Goal: Complete application form: Complete application form

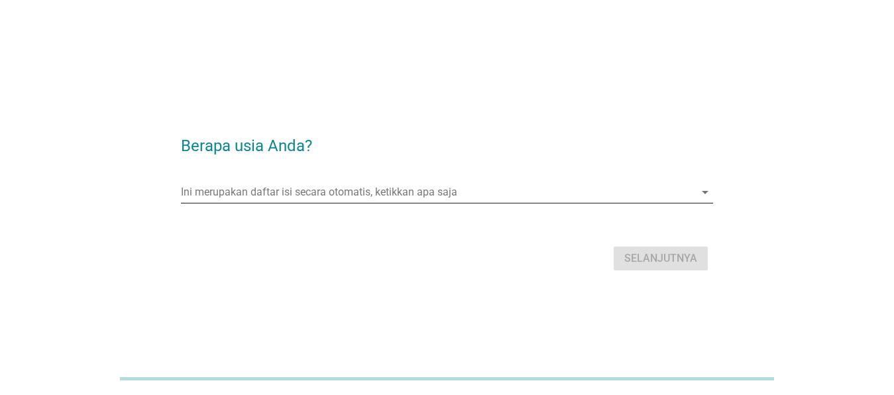
click at [289, 193] on input "Ini merupakan daftar isi secara otomatis, ketikkan apa saja" at bounding box center [438, 192] width 514 height 21
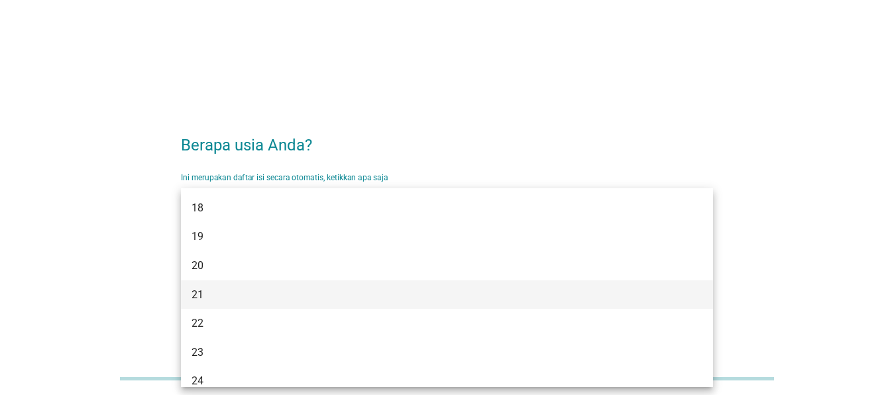
scroll to position [270, 0]
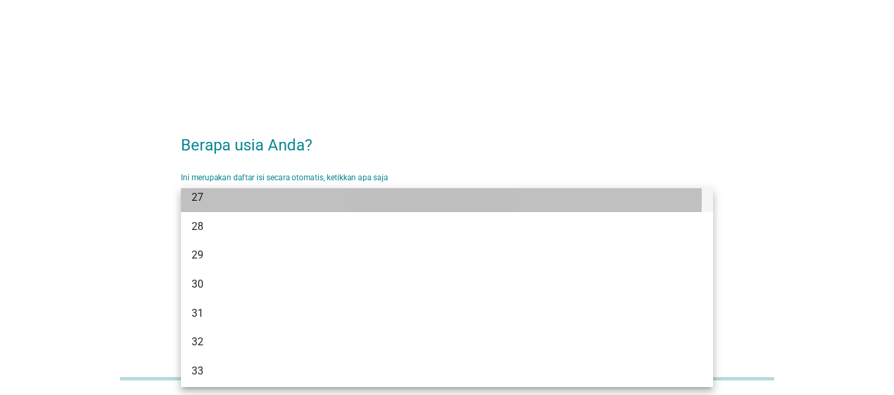
click at [224, 197] on div "27" at bounding box center [426, 198] width 468 height 16
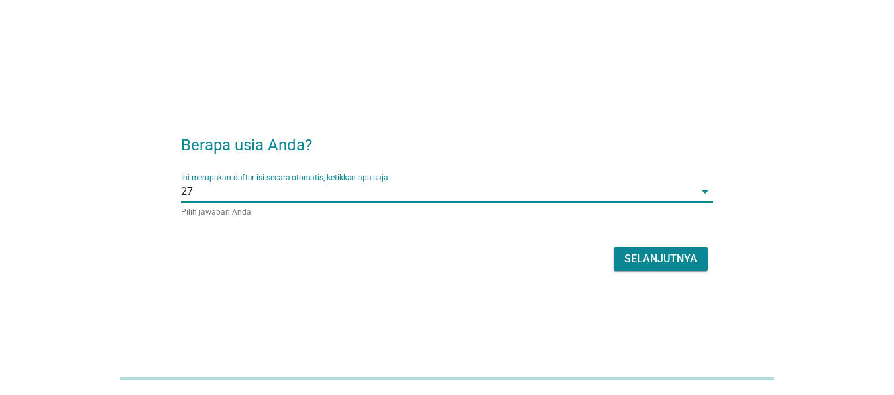
click at [667, 260] on div "Selanjutnya" at bounding box center [660, 259] width 73 height 16
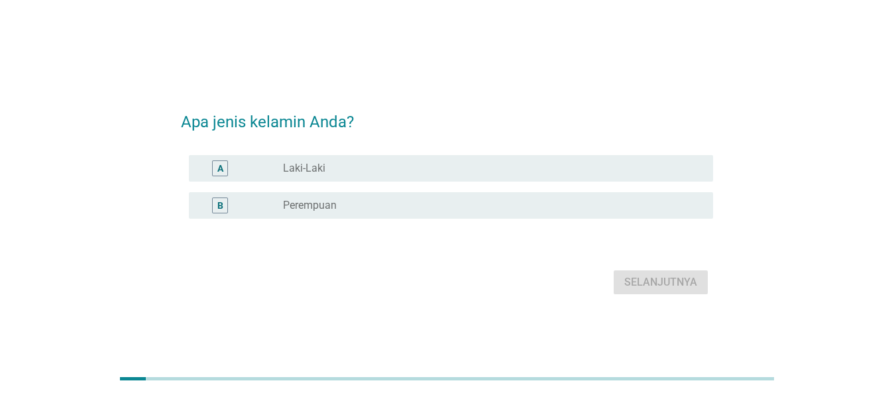
click at [319, 203] on label "Perempuan" at bounding box center [310, 205] width 54 height 13
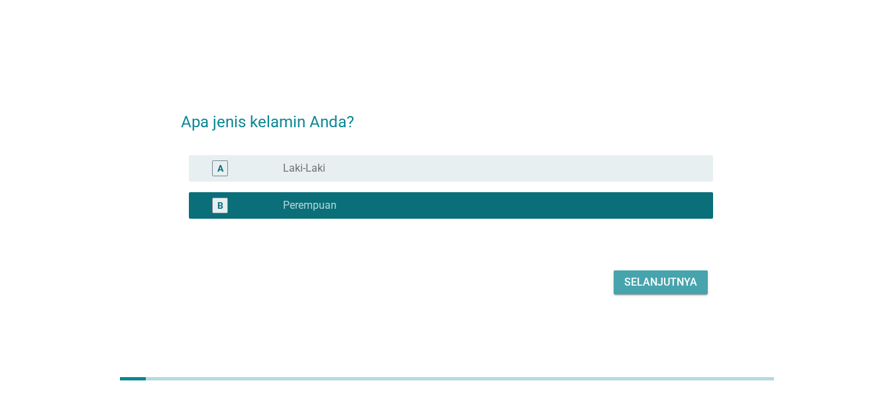
click at [651, 287] on div "Selanjutnya" at bounding box center [660, 282] width 73 height 16
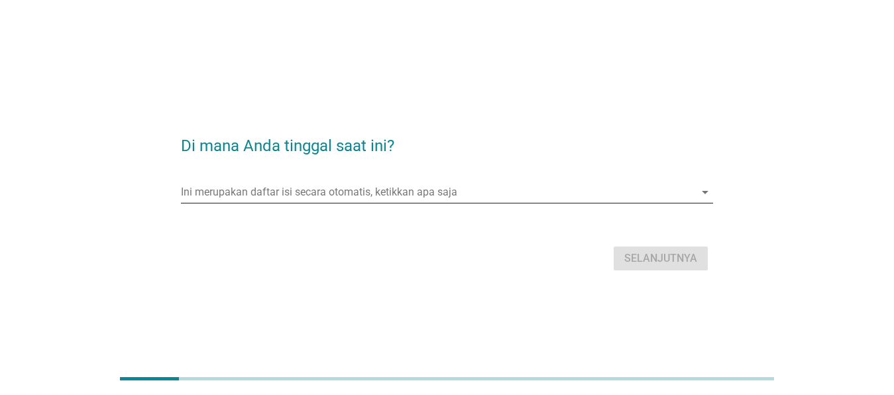
click at [268, 193] on input "Ini merupakan daftar isi secara otomatis, ketikkan apa saja" at bounding box center [438, 192] width 514 height 21
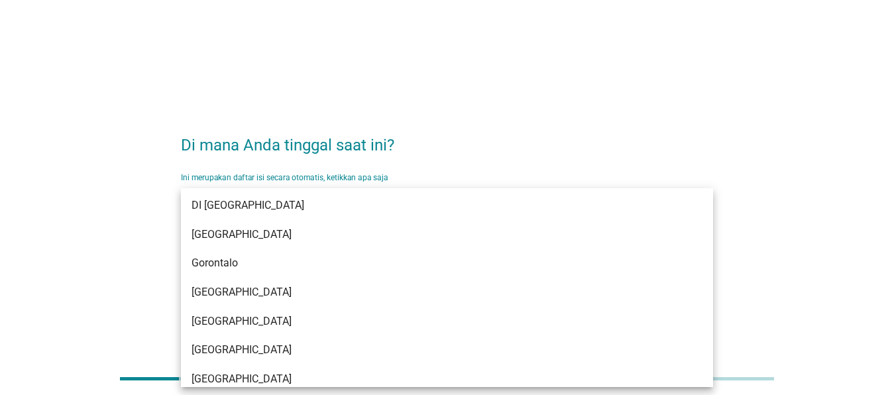
scroll to position [0, 0]
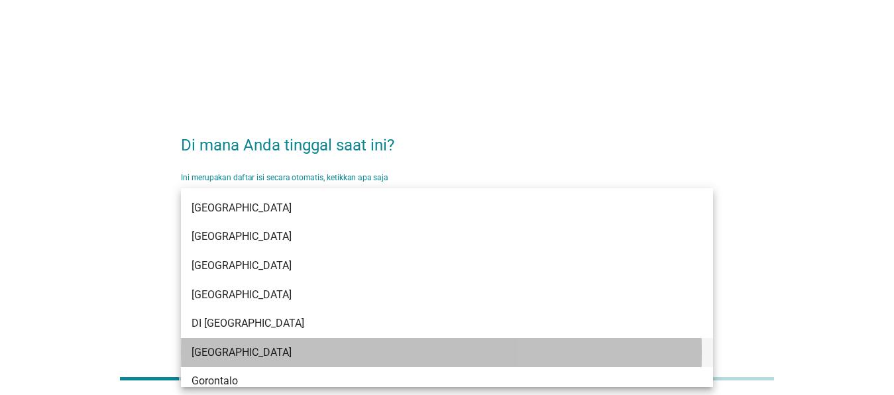
click at [261, 352] on div "[GEOGRAPHIC_DATA]" at bounding box center [426, 353] width 468 height 16
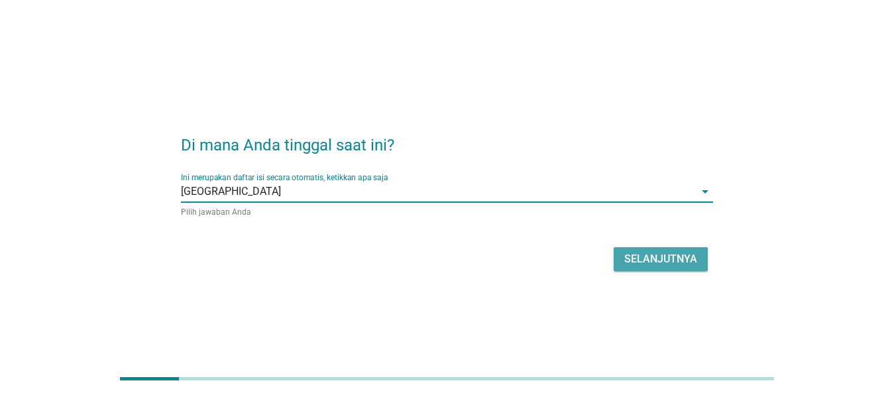
click at [679, 264] on div "Selanjutnya" at bounding box center [660, 259] width 73 height 16
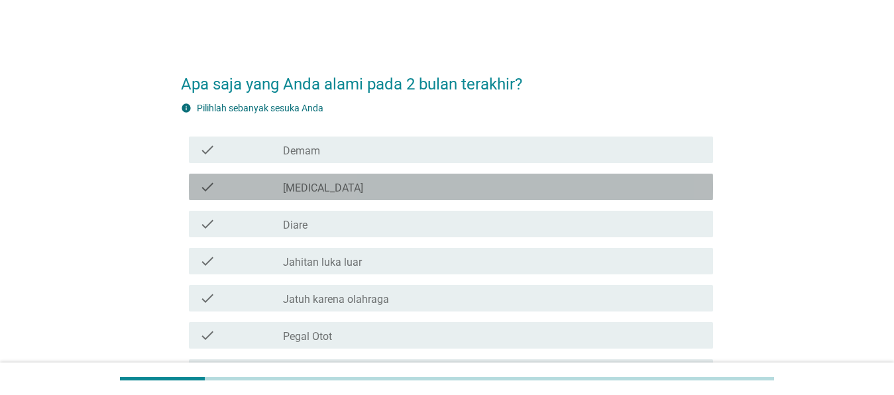
click at [353, 184] on div "check_box_outline_blank [MEDICAL_DATA]" at bounding box center [492, 187] width 419 height 16
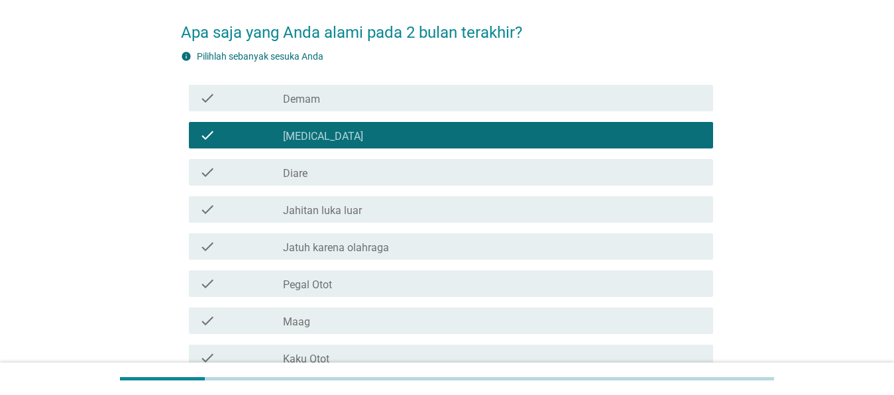
scroll to position [135, 0]
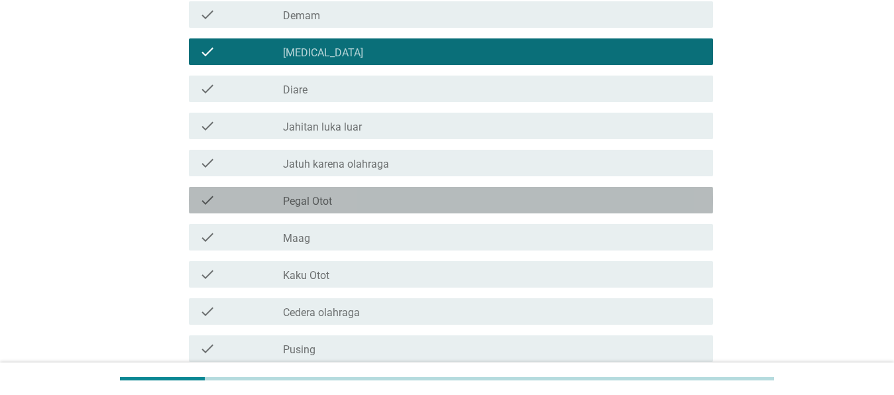
click at [349, 202] on div "check_box_outline_blank Pegal Otot" at bounding box center [492, 200] width 419 height 16
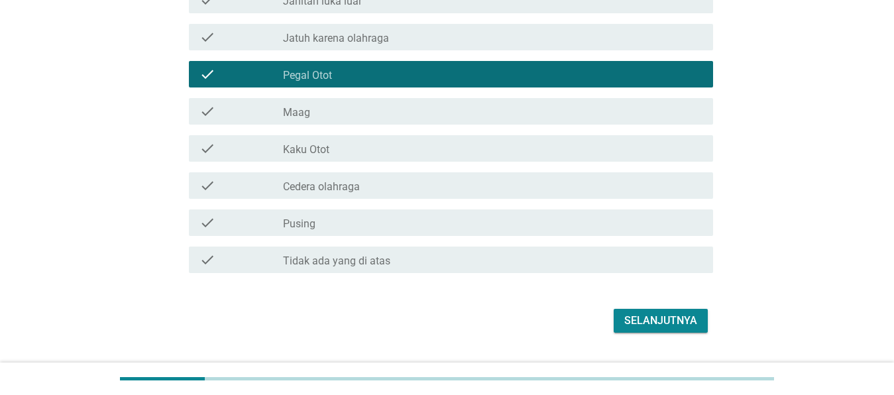
scroll to position [270, 0]
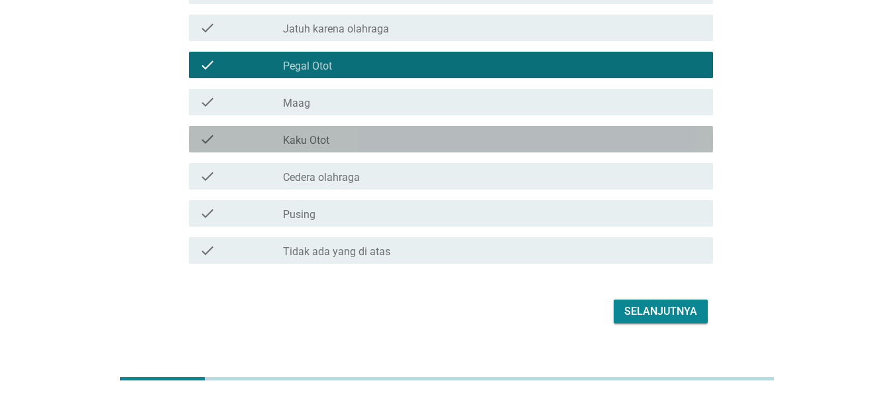
click at [350, 137] on div "check_box_outline_blank Kaku Otot" at bounding box center [492, 139] width 419 height 16
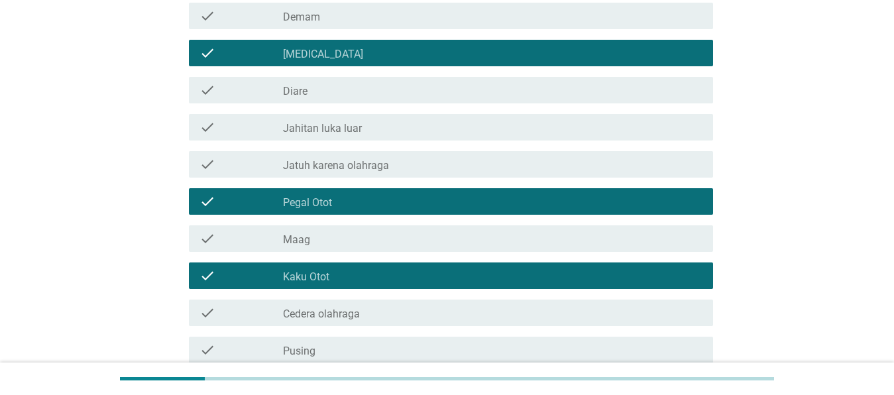
scroll to position [294, 0]
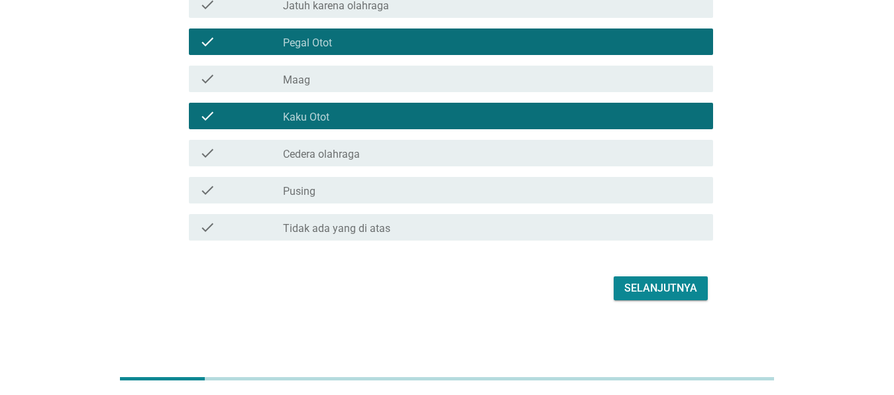
click at [655, 290] on div "Selanjutnya" at bounding box center [660, 288] width 73 height 16
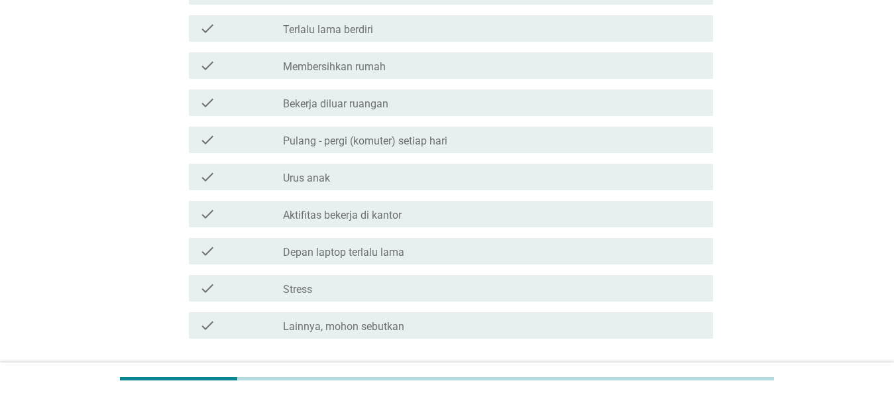
scroll to position [0, 0]
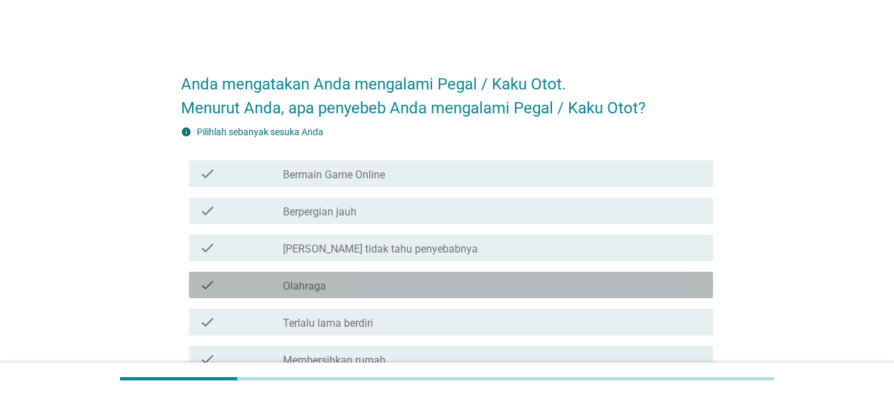
click at [378, 286] on div "check_box_outline_blank Olahraga" at bounding box center [492, 285] width 419 height 16
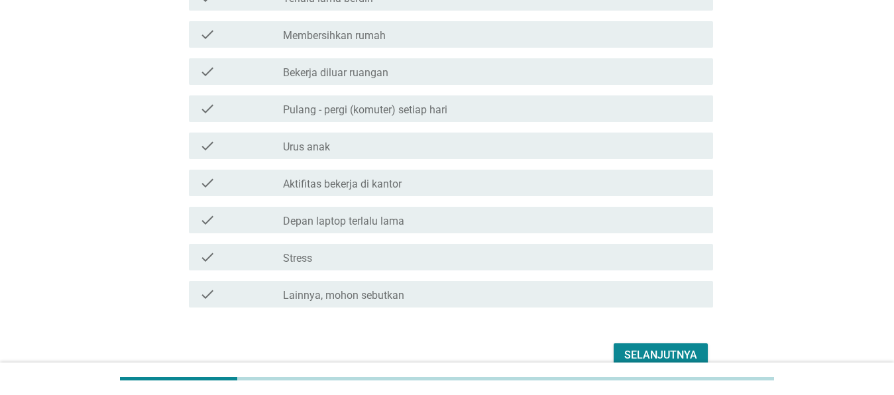
scroll to position [338, 0]
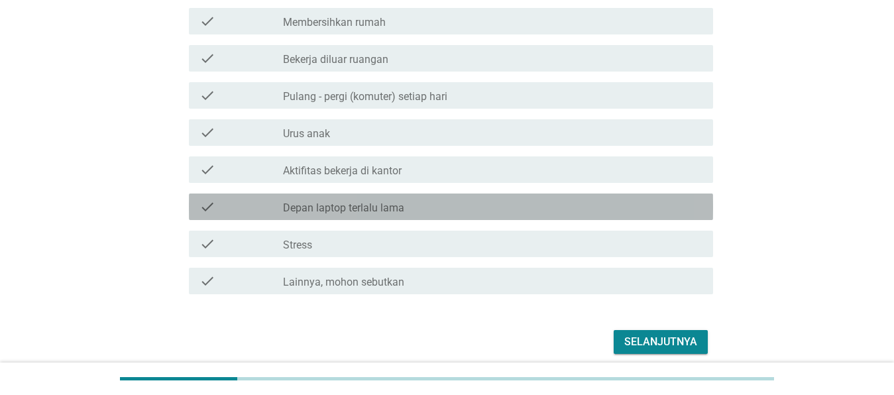
click at [370, 208] on label "Depan laptop terlalu lama" at bounding box center [343, 207] width 121 height 13
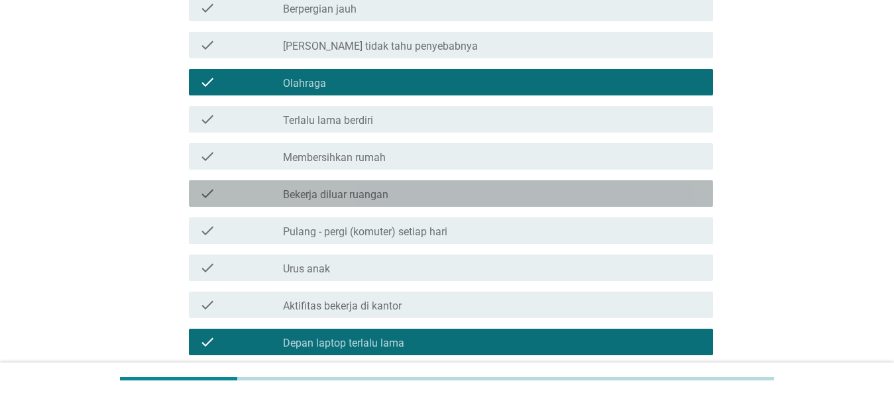
click at [368, 195] on label "Bekerja diluar ruangan" at bounding box center [335, 194] width 105 height 13
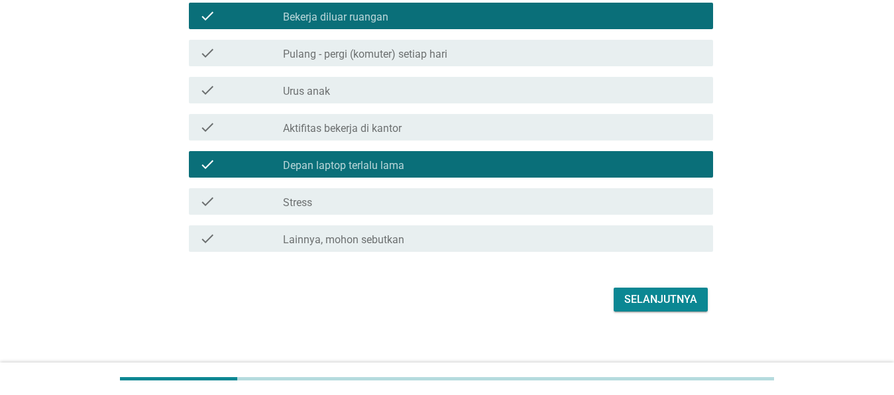
scroll to position [392, 0]
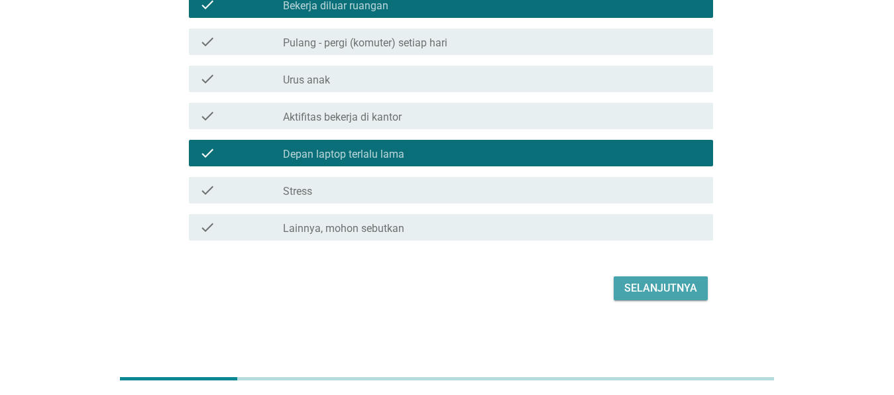
click at [655, 290] on div "Selanjutnya" at bounding box center [660, 288] width 73 height 16
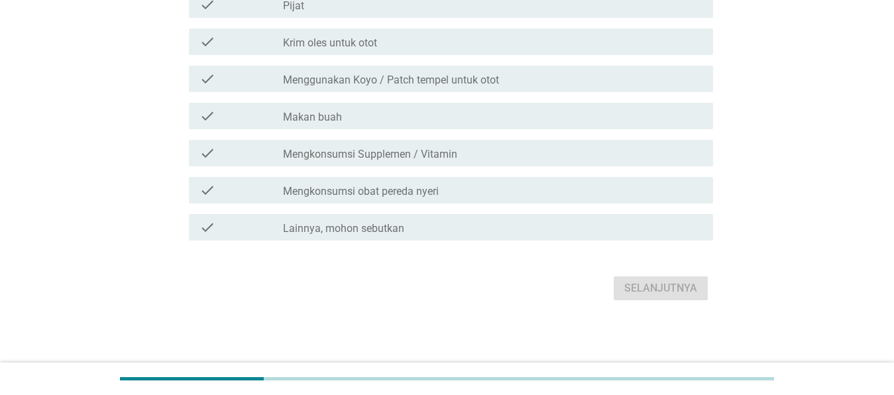
scroll to position [0, 0]
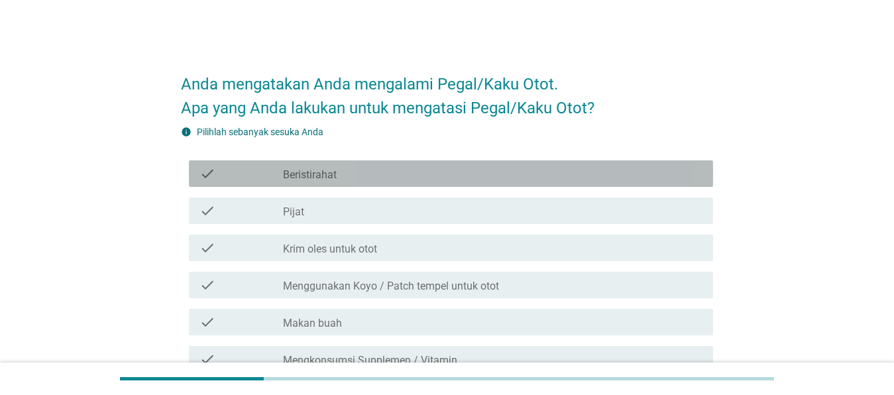
click at [297, 174] on label "Beristirahat" at bounding box center [310, 174] width 54 height 13
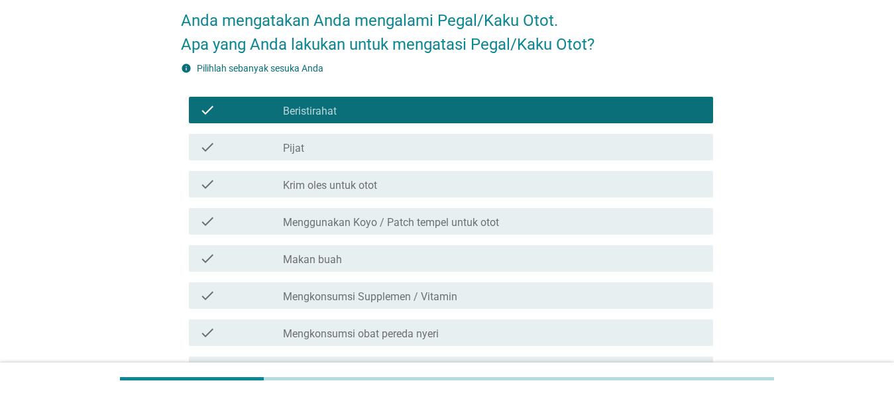
scroll to position [135, 0]
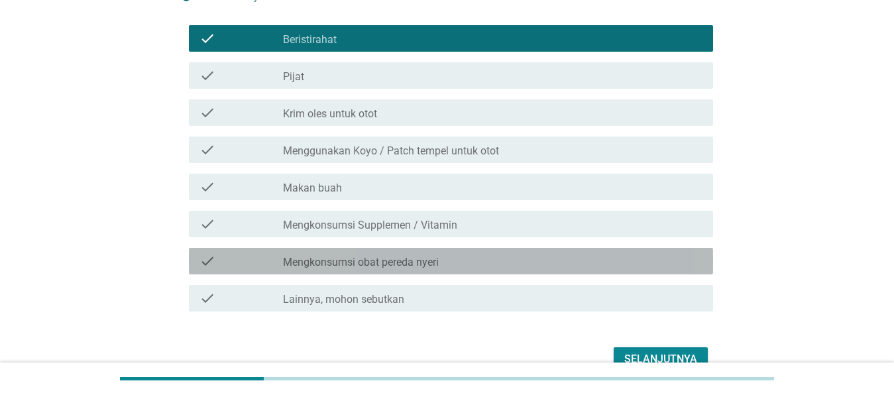
click at [327, 256] on label "Mengkonsumsi obat pereda nyeri" at bounding box center [361, 262] width 156 height 13
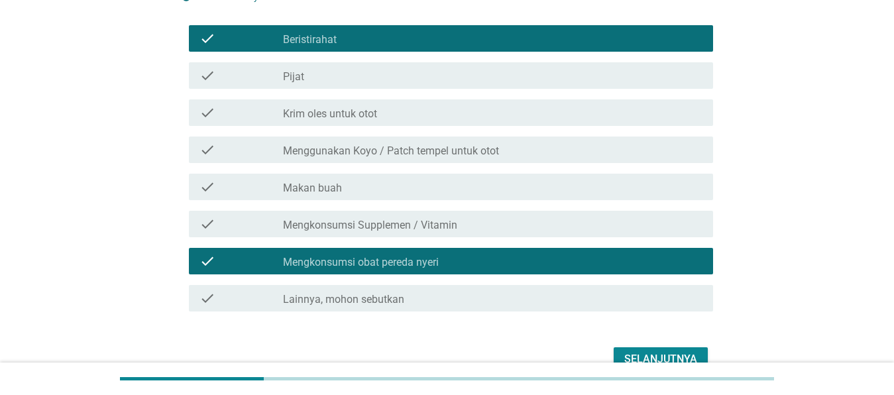
click at [343, 128] on div "check check_box_outline_blank Krim oles untuk otot" at bounding box center [447, 112] width 532 height 37
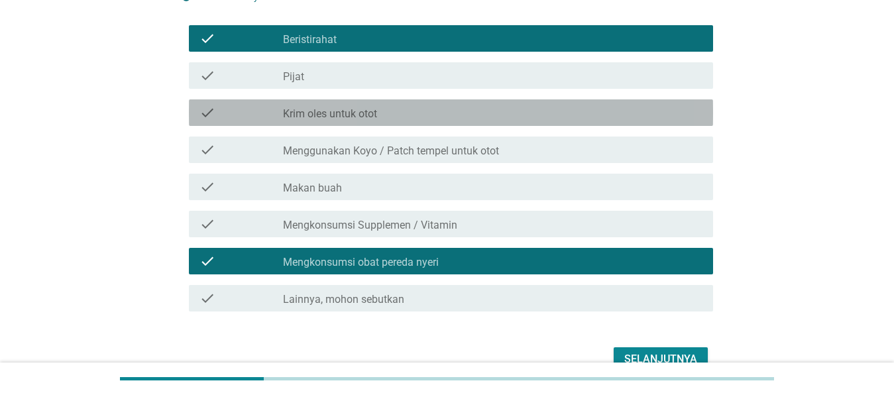
click at [344, 123] on div "check check_box_outline_blank Krim oles untuk otot" at bounding box center [451, 112] width 524 height 27
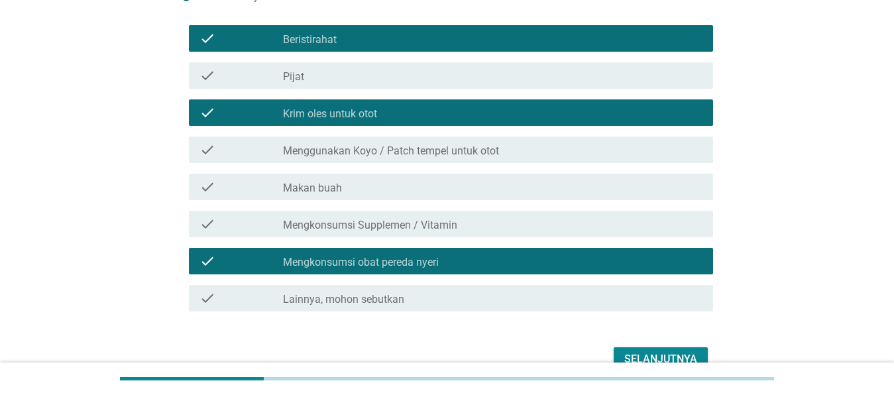
click at [673, 353] on div "Selanjutnya" at bounding box center [660, 359] width 73 height 16
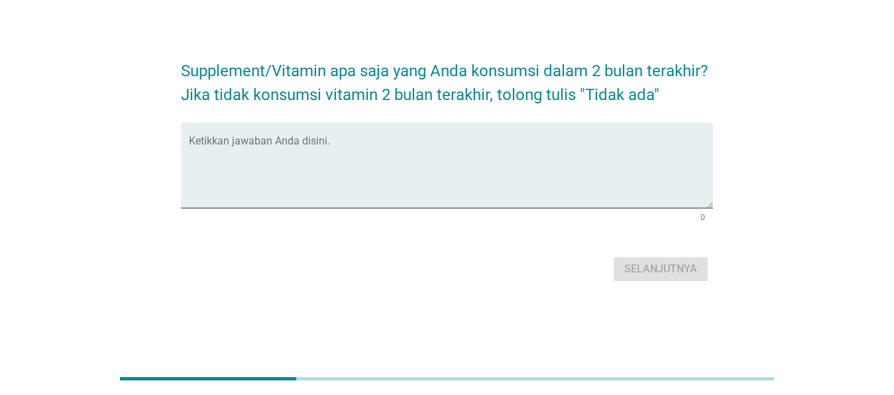
scroll to position [0, 0]
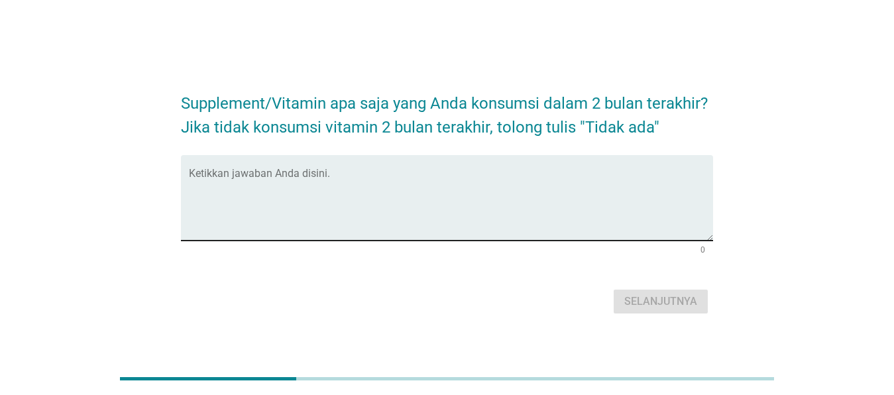
click at [248, 164] on div "Ketikkan jawaban Anda disini." at bounding box center [451, 197] width 524 height 85
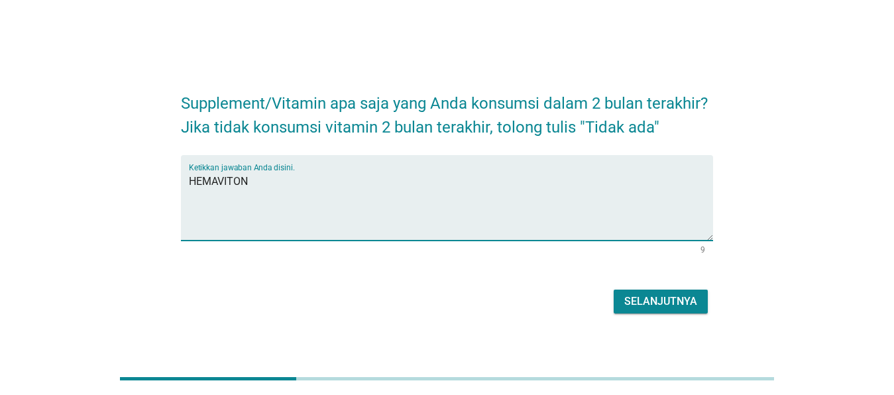
type textarea "HEMAVITON"
click at [675, 309] on div "Selanjutnya" at bounding box center [660, 302] width 73 height 16
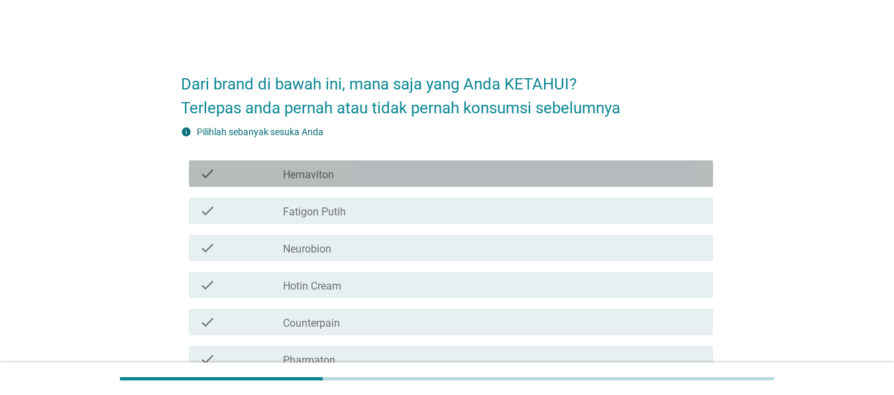
click at [311, 173] on label "Hemaviton" at bounding box center [308, 174] width 51 height 13
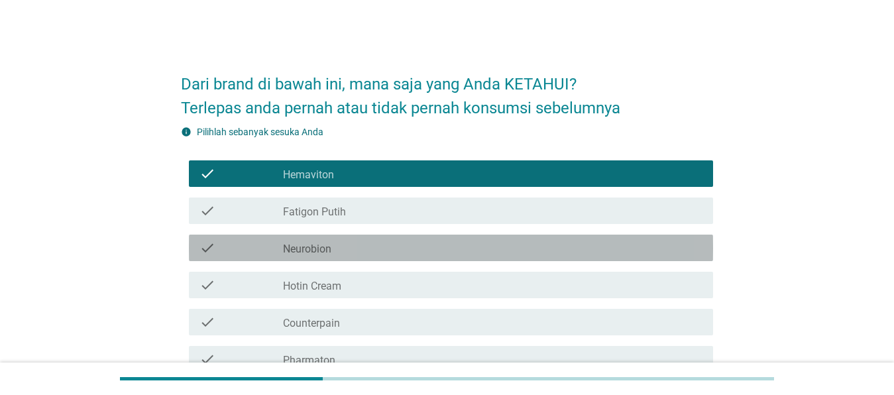
click at [315, 247] on label "Neurobion" at bounding box center [307, 249] width 48 height 13
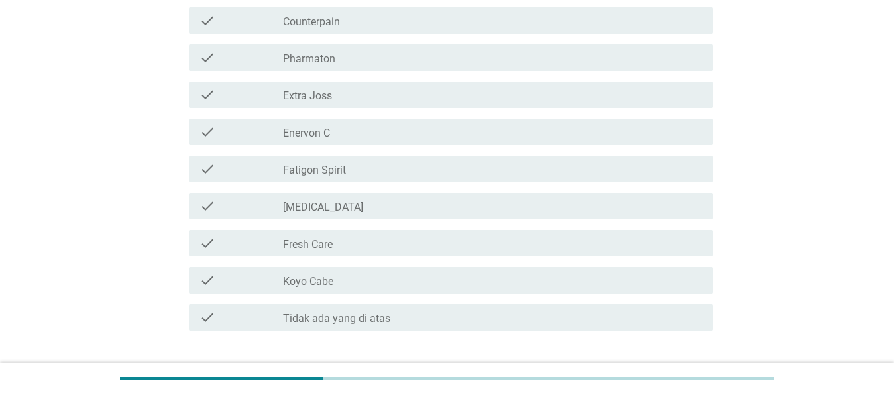
scroll to position [270, 0]
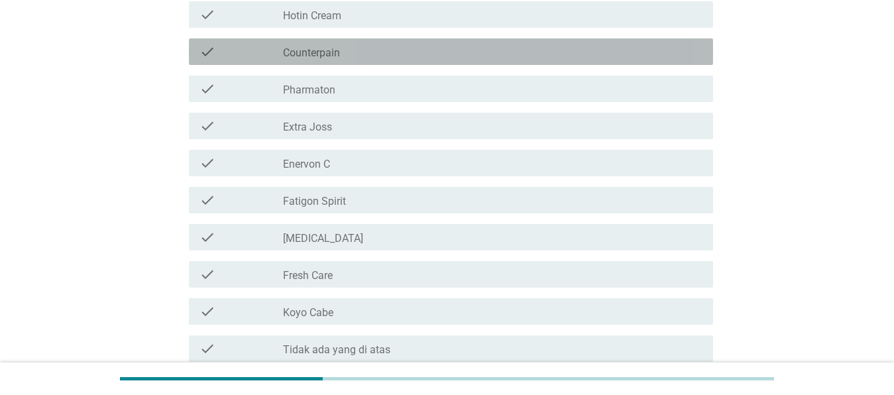
click at [336, 54] on label "Counterpain" at bounding box center [311, 52] width 57 height 13
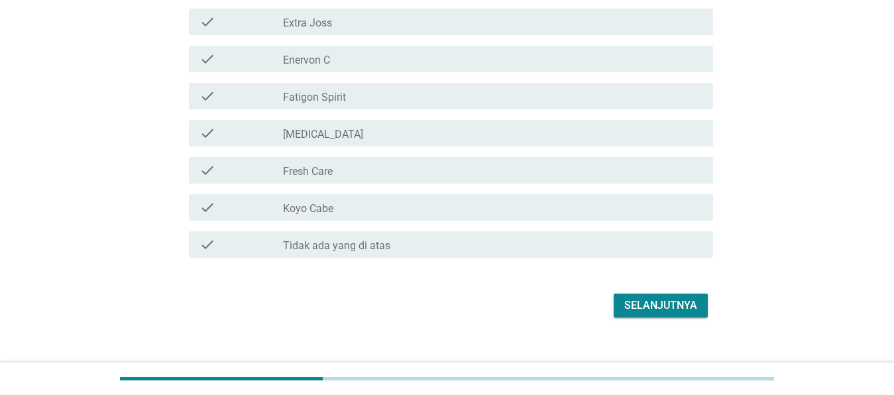
scroll to position [392, 0]
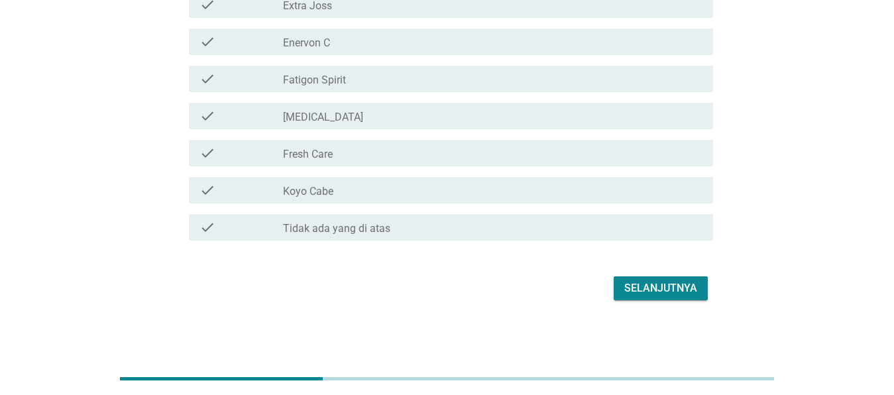
click at [659, 273] on div "Selanjutnya" at bounding box center [447, 288] width 532 height 32
click at [659, 283] on div "Selanjutnya" at bounding box center [660, 288] width 73 height 16
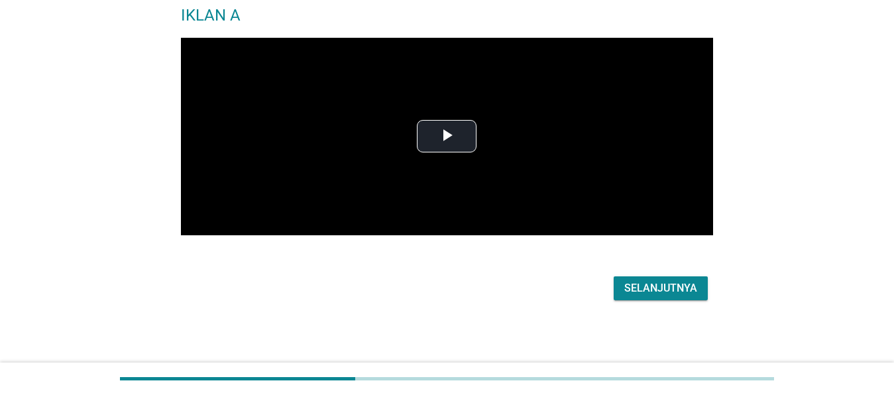
scroll to position [0, 0]
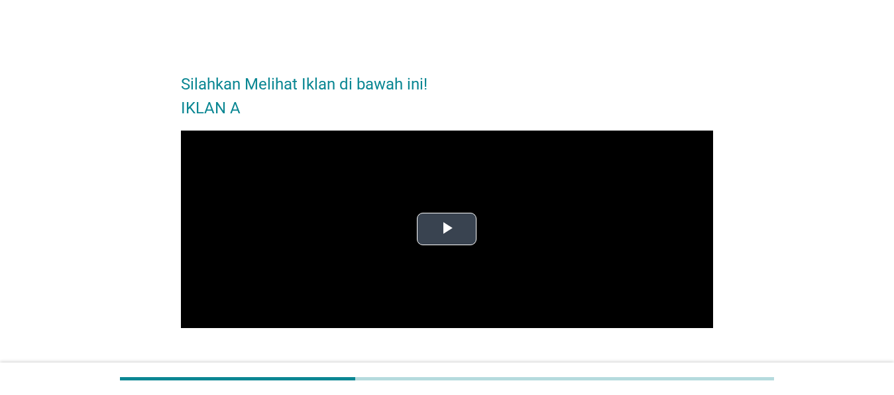
click at [447, 229] on span "Video Player" at bounding box center [447, 229] width 0 height 0
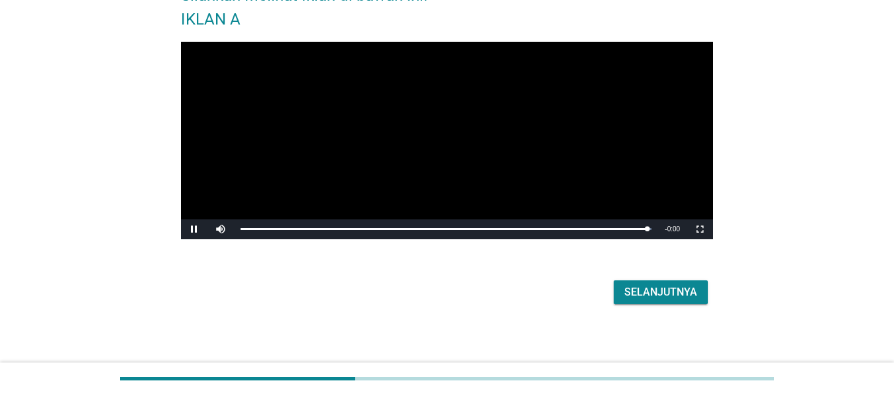
scroll to position [93, 0]
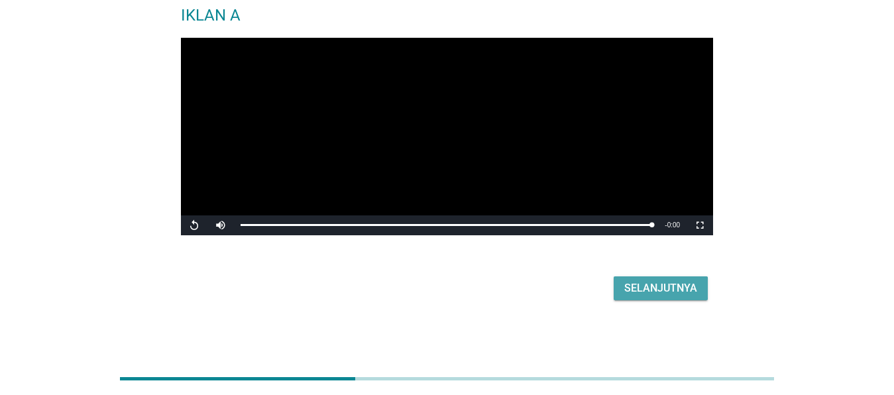
click at [677, 293] on div "Selanjutnya" at bounding box center [660, 288] width 73 height 16
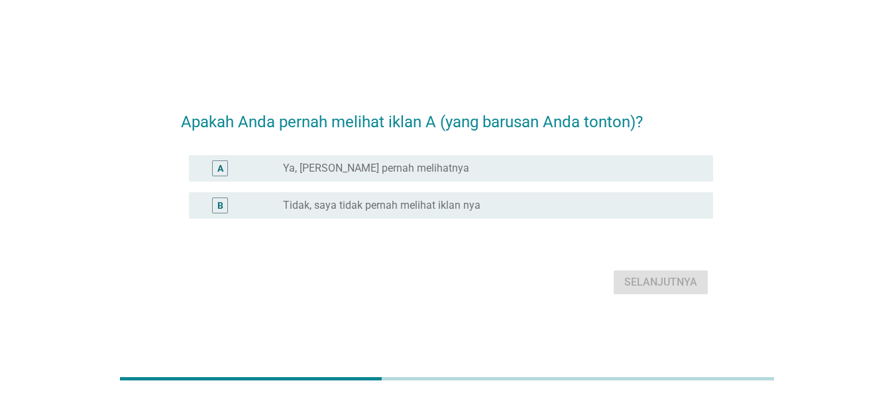
click at [346, 211] on label "Tidak, saya tidak pernah melihat iklan nya" at bounding box center [381, 205] width 197 height 13
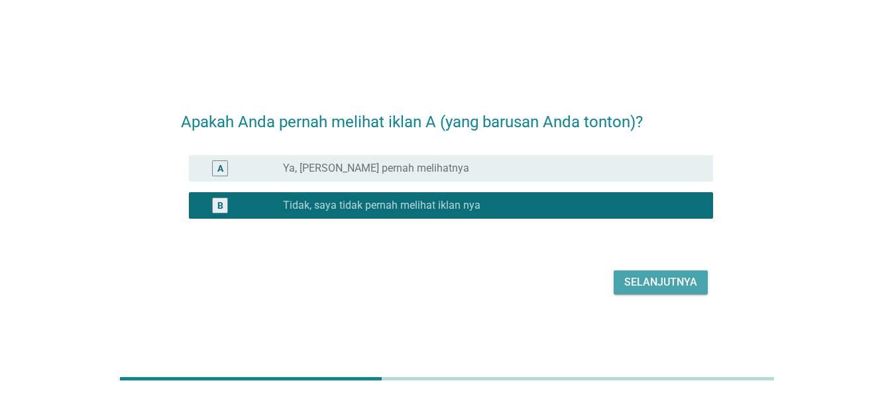
click at [648, 284] on div "Selanjutnya" at bounding box center [660, 282] width 73 height 16
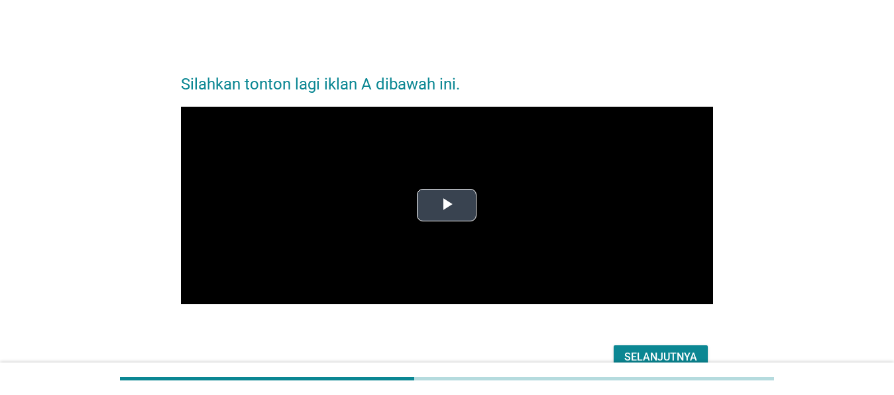
click at [447, 205] on span "Video Player" at bounding box center [447, 205] width 0 height 0
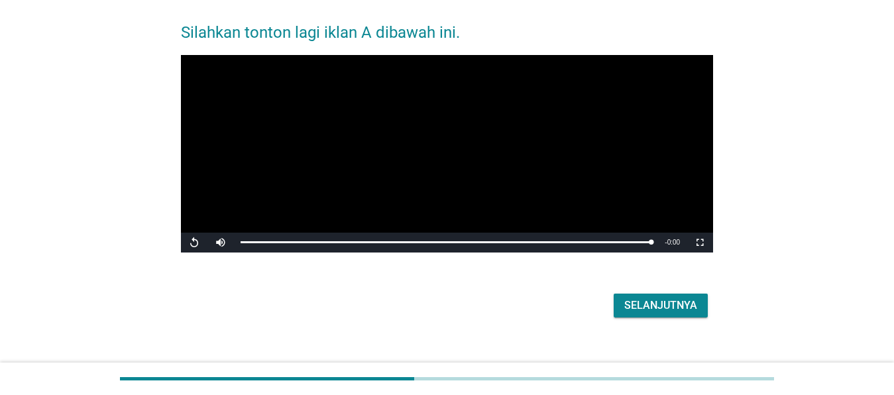
scroll to position [69, 0]
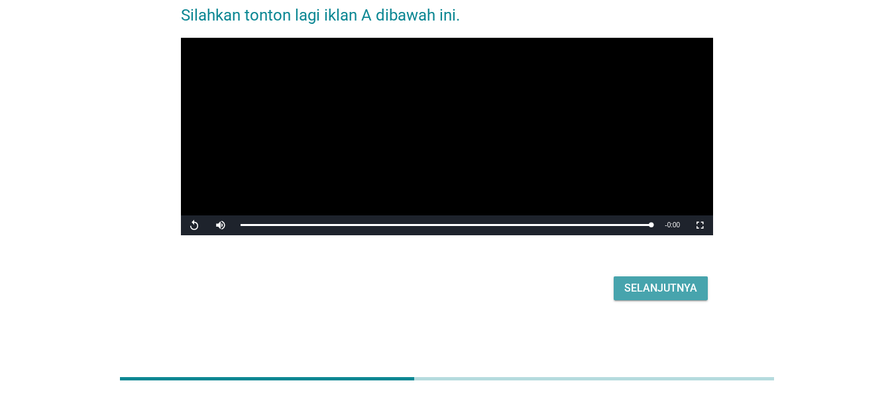
click at [673, 292] on div "Selanjutnya" at bounding box center [660, 288] width 73 height 16
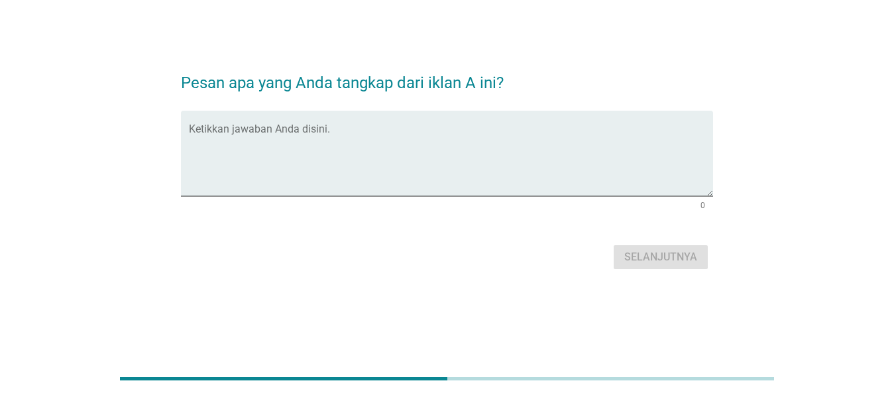
scroll to position [0, 0]
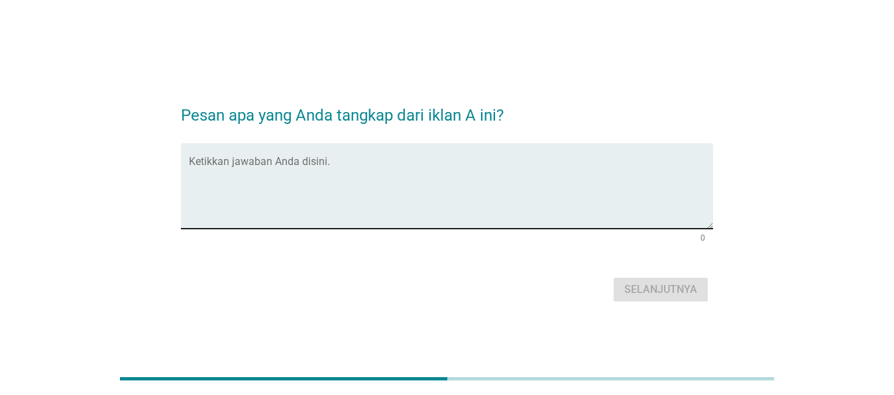
click at [261, 163] on textarea "Ketikkan jawaban Anda disini." at bounding box center [451, 194] width 524 height 70
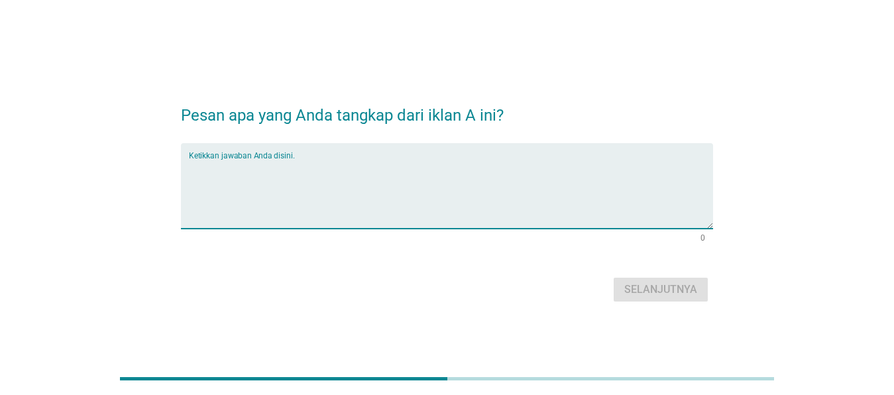
click at [258, 175] on textarea "Ketikkan jawaban Anda disini." at bounding box center [451, 194] width 524 height 70
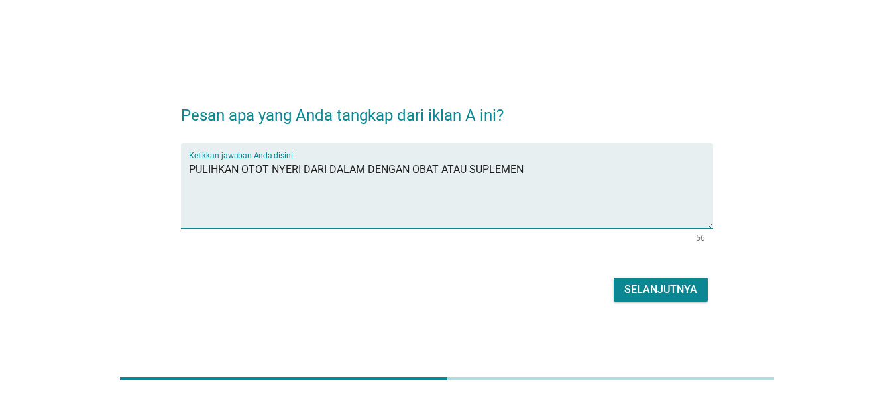
type textarea "PULIHKAN OTOT NYERI DARI DALAM DENGAN OBAT ATAU SUPLEMEN"
click at [668, 290] on div "Selanjutnya" at bounding box center [660, 290] width 73 height 16
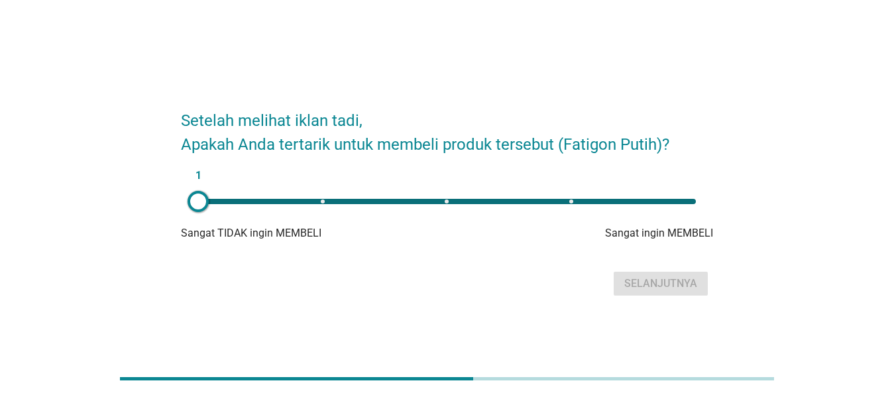
click at [682, 201] on div "1" at bounding box center [447, 201] width 498 height 5
type input "5"
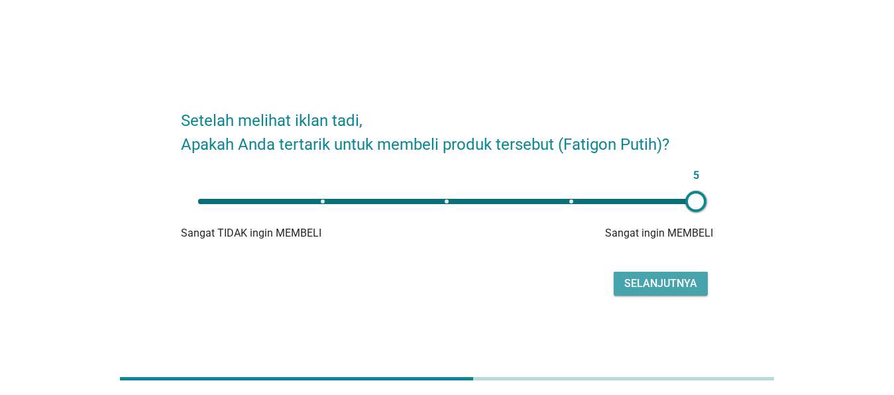
click at [680, 284] on div "Selanjutnya" at bounding box center [660, 284] width 73 height 16
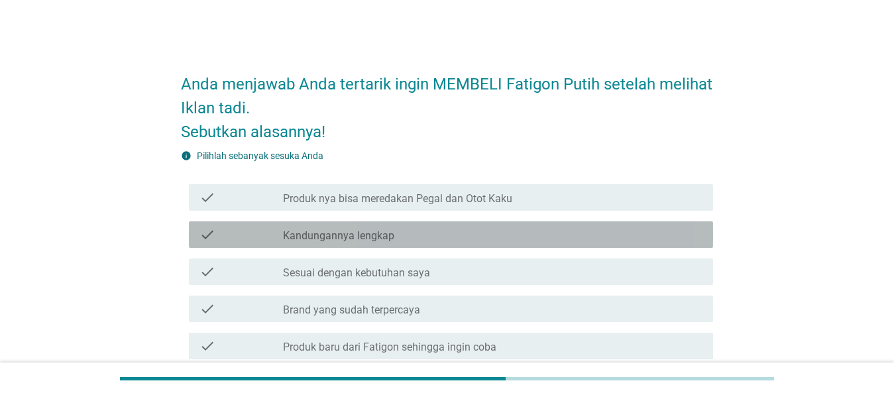
click at [374, 231] on label "Kandungannya lengkap" at bounding box center [338, 235] width 111 height 13
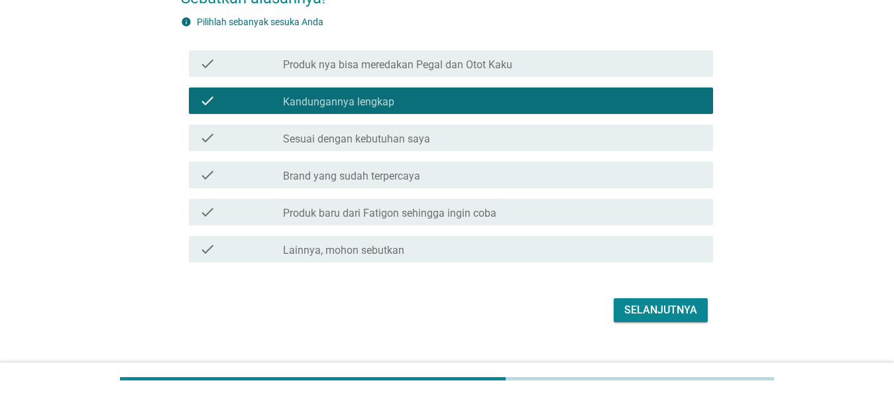
scroll to position [135, 0]
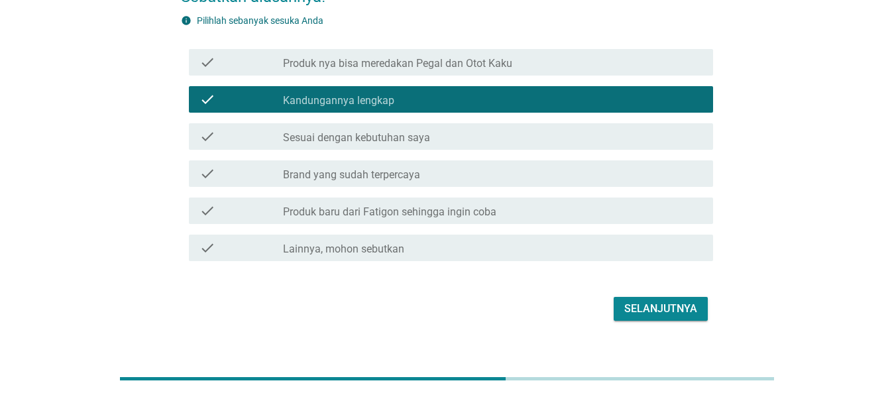
click at [410, 138] on label "Sesuai dengan kebutuhan saya" at bounding box center [356, 137] width 147 height 13
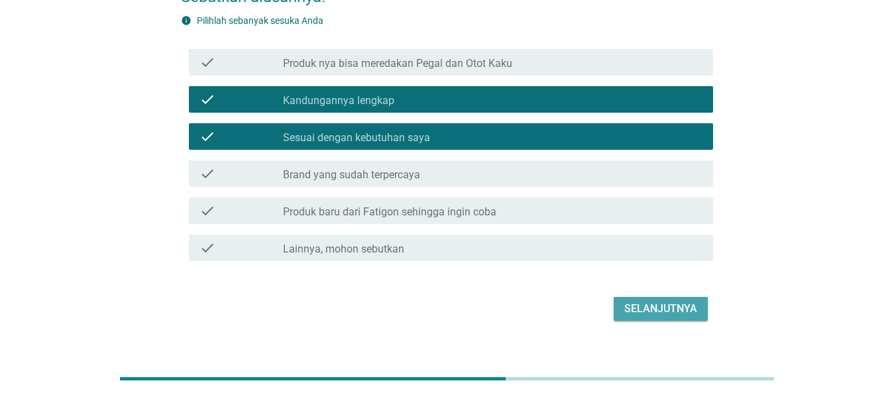
click at [673, 311] on div "Selanjutnya" at bounding box center [660, 309] width 73 height 16
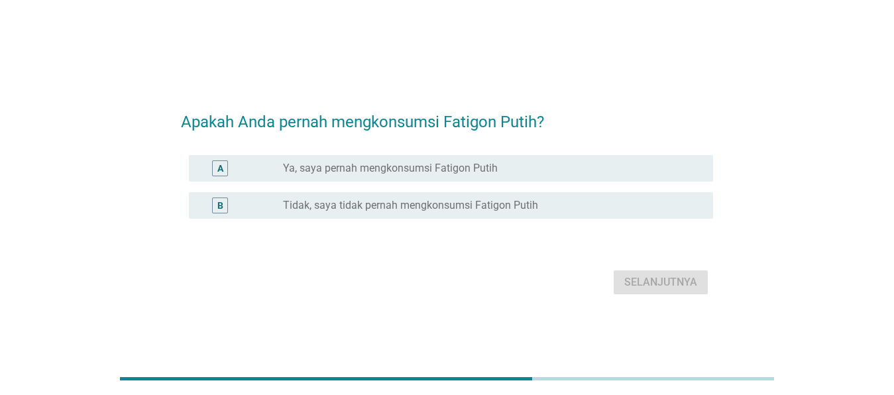
click at [377, 202] on label "Tidak, saya tidak pernah mengkonsumsi Fatigon Putih" at bounding box center [410, 205] width 255 height 13
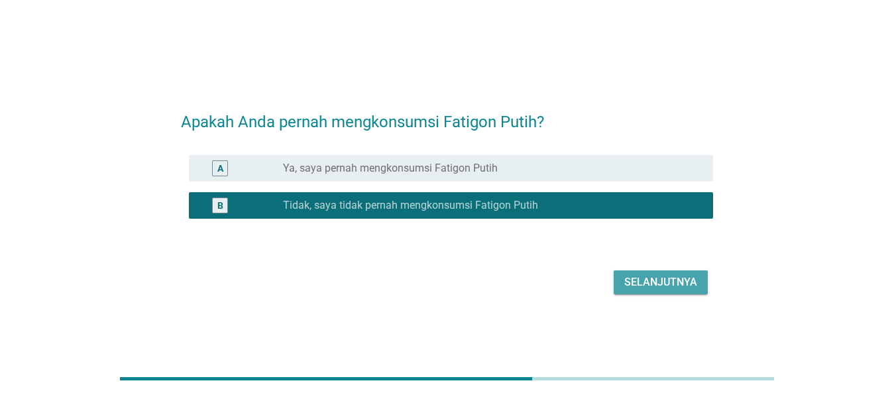
click at [661, 275] on div "Selanjutnya" at bounding box center [660, 282] width 73 height 16
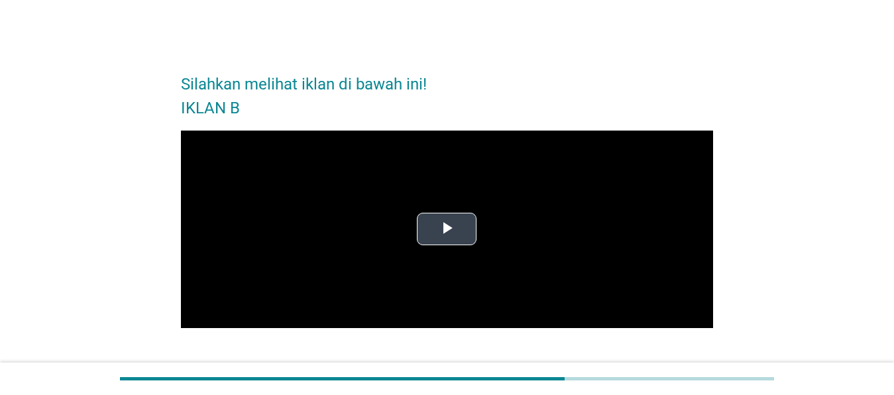
click at [447, 229] on span "Video Player" at bounding box center [447, 229] width 0 height 0
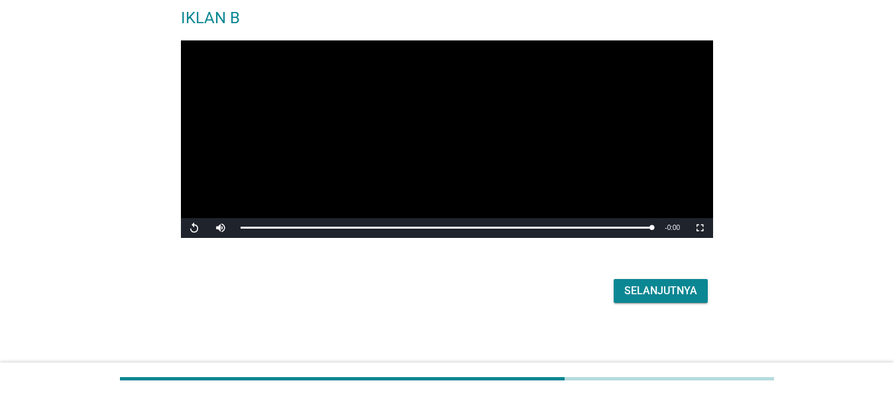
scroll to position [93, 0]
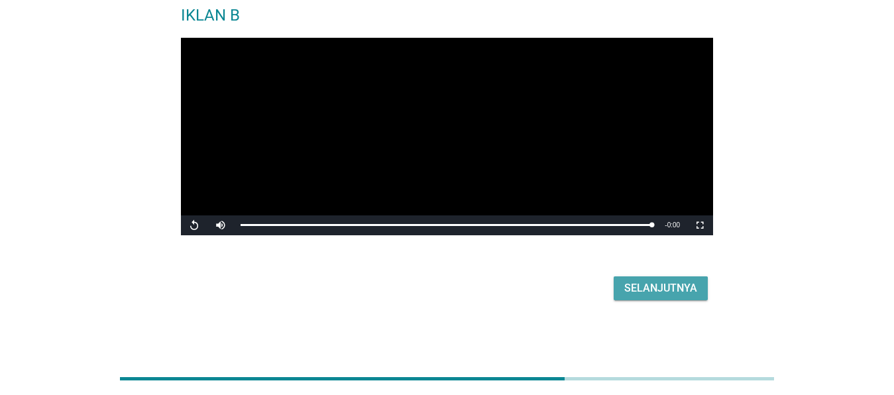
click at [658, 284] on div "Selanjutnya" at bounding box center [660, 288] width 73 height 16
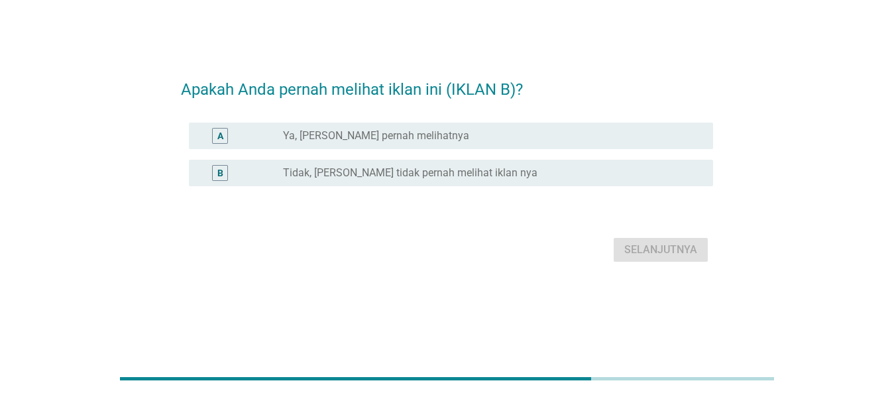
scroll to position [0, 0]
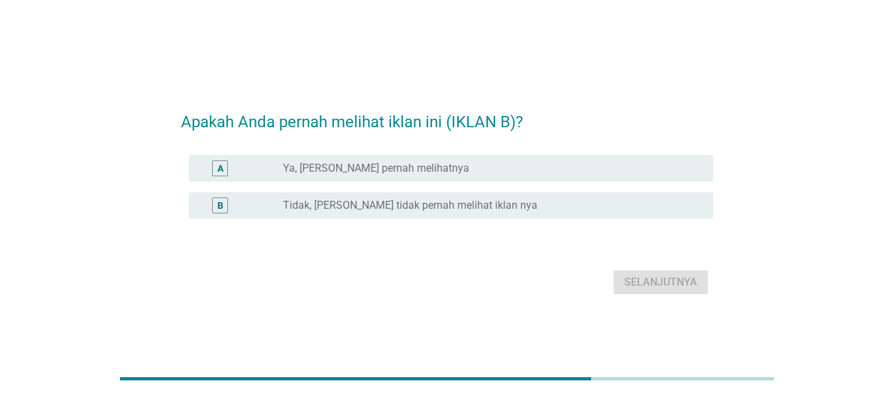
click at [355, 203] on label "Tidak, [PERSON_NAME] tidak pernah melihat iklan nya" at bounding box center [410, 205] width 254 height 13
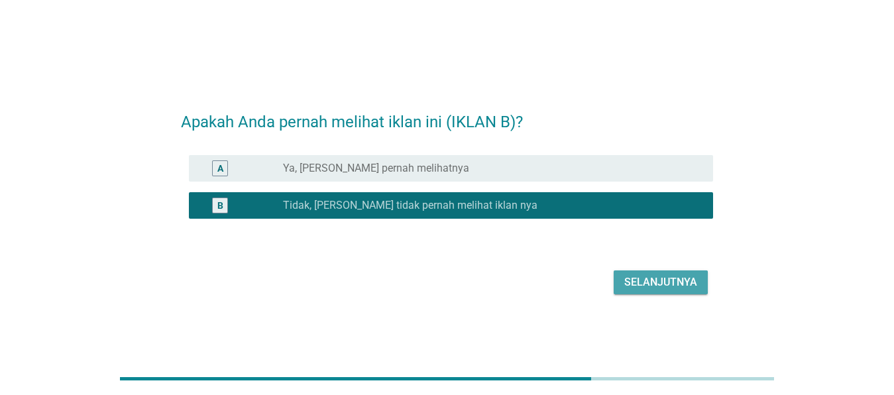
click at [681, 280] on div "Selanjutnya" at bounding box center [660, 282] width 73 height 16
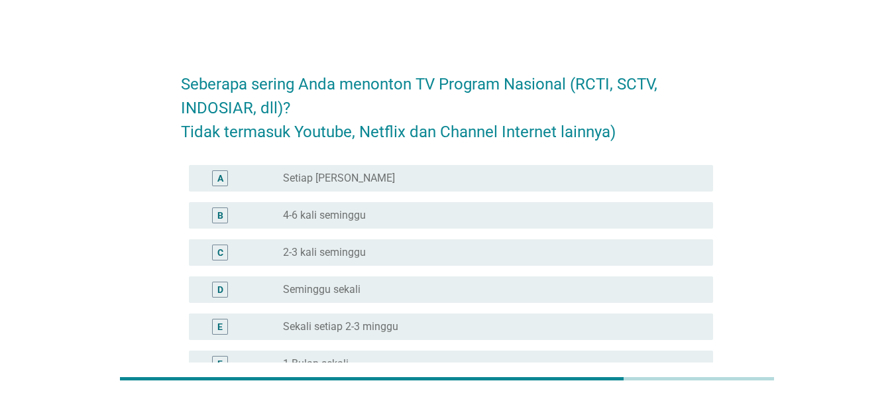
click at [339, 185] on div "radio_button_unchecked Setiap Hari" at bounding box center [492, 178] width 419 height 16
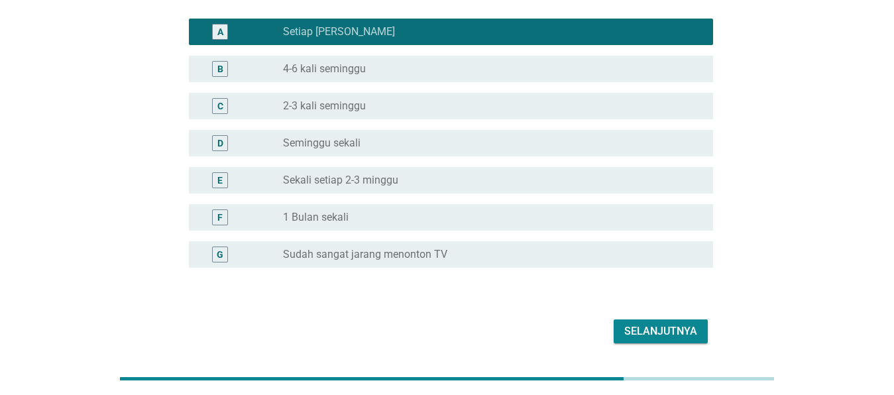
scroll to position [190, 0]
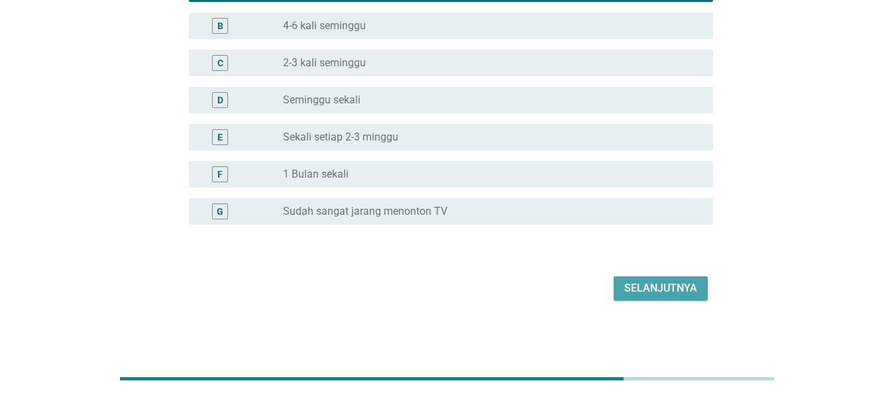
click at [654, 289] on div "Selanjutnya" at bounding box center [660, 288] width 73 height 16
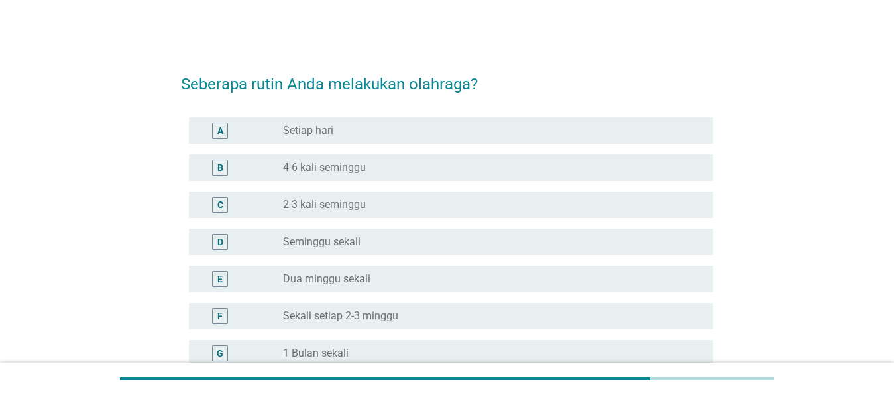
click at [336, 206] on label "2-3 kali seminggu" at bounding box center [324, 204] width 83 height 13
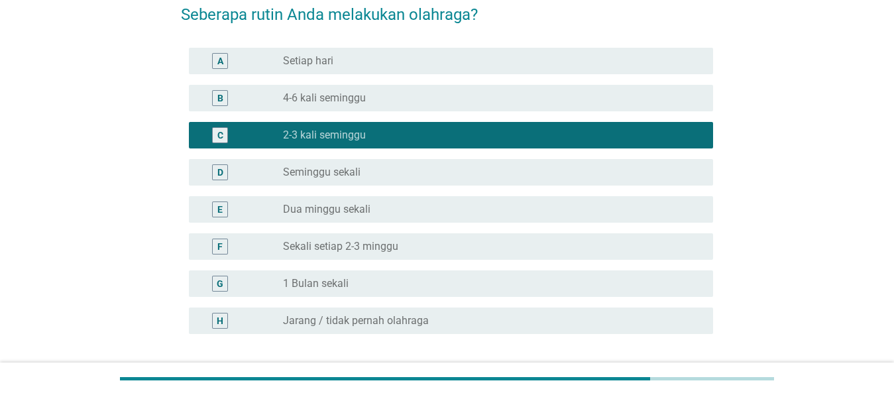
scroll to position [179, 0]
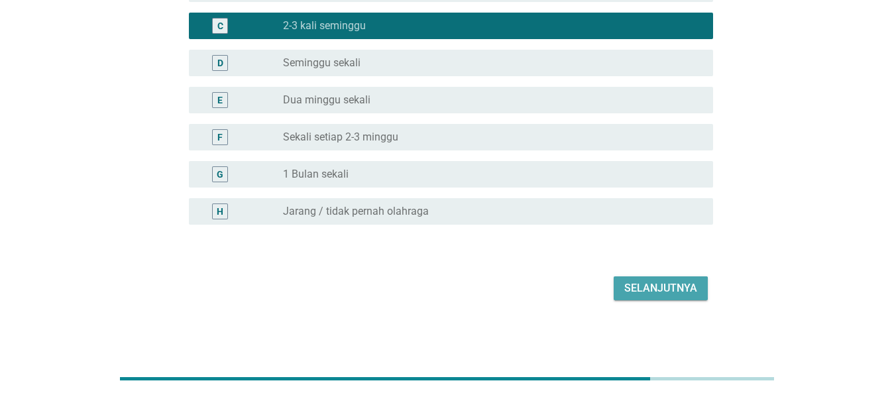
click at [658, 294] on div "Selanjutnya" at bounding box center [660, 288] width 73 height 16
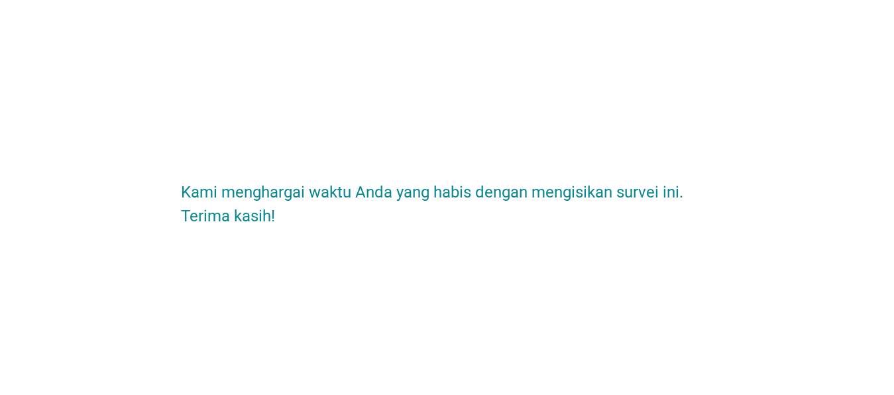
scroll to position [0, 0]
